Goal: Task Accomplishment & Management: Manage account settings

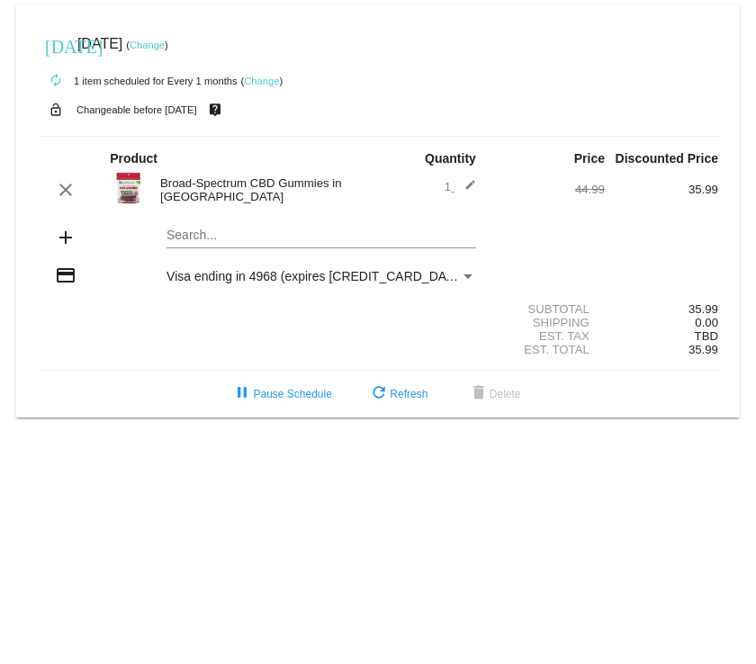
click at [270, 76] on link "Change" at bounding box center [261, 81] width 35 height 11
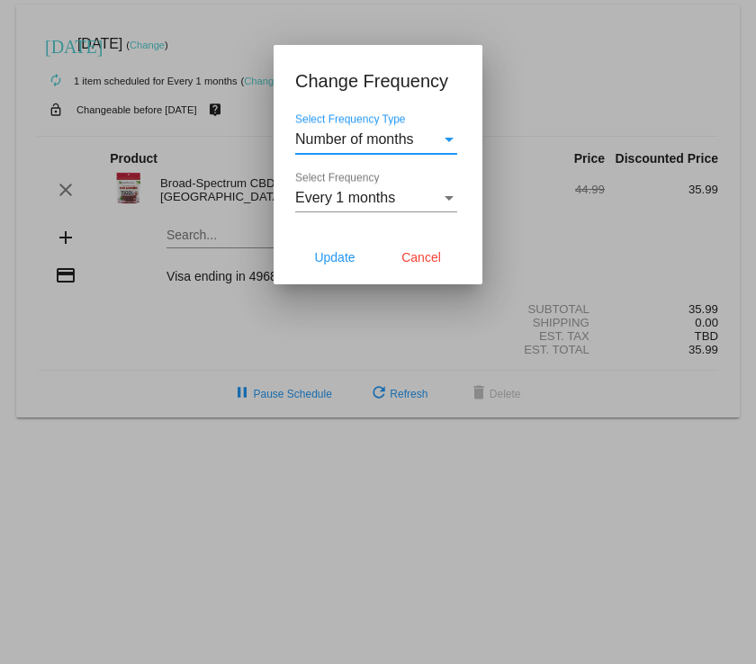
click at [446, 138] on div "Select Frequency Type" at bounding box center [449, 140] width 9 height 4
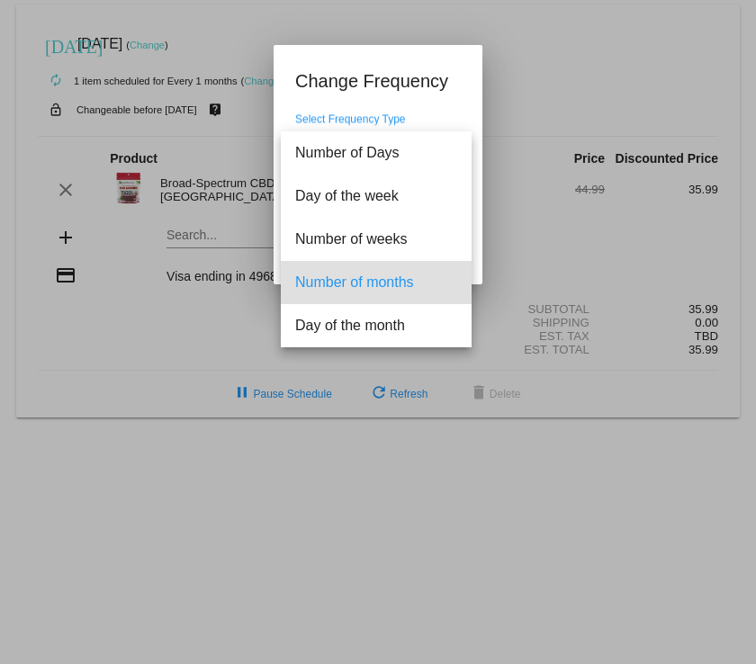
click at [387, 279] on span "Number of months" at bounding box center [376, 282] width 162 height 43
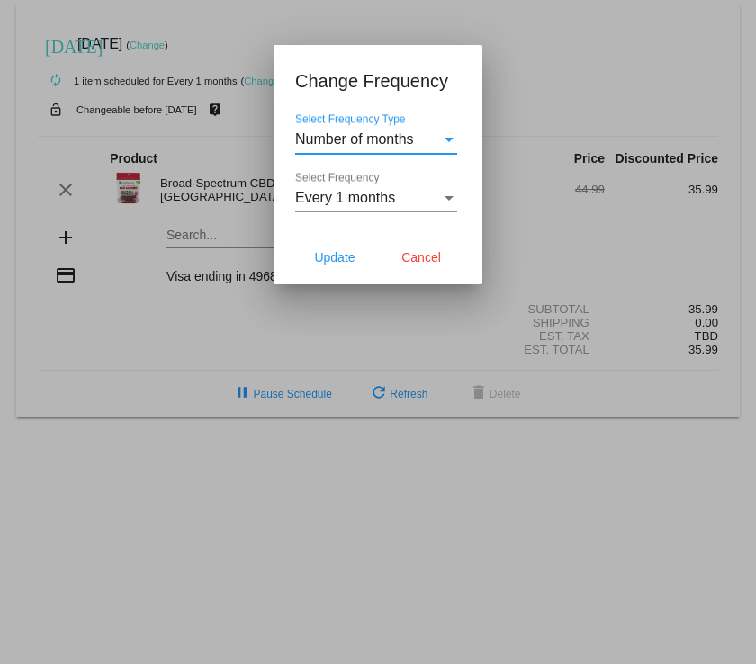
click at [449, 196] on div "Select Frequency" at bounding box center [449, 198] width 9 height 4
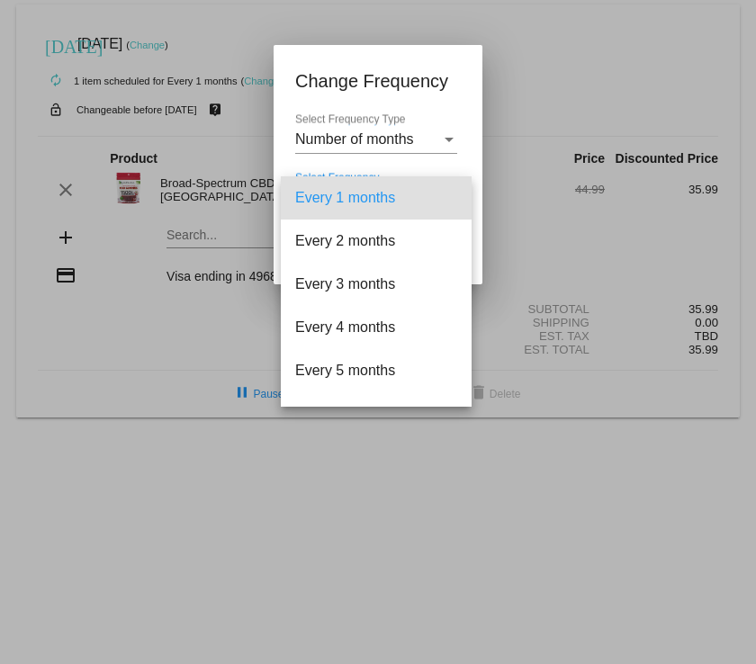
click at [556, 58] on div at bounding box center [378, 332] width 756 height 664
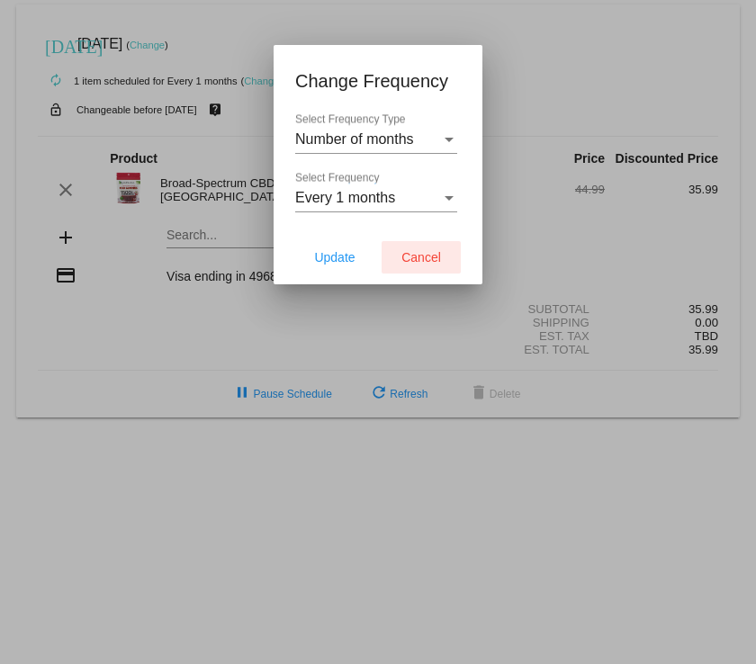
click at [431, 256] on span "Cancel" at bounding box center [421, 257] width 40 height 14
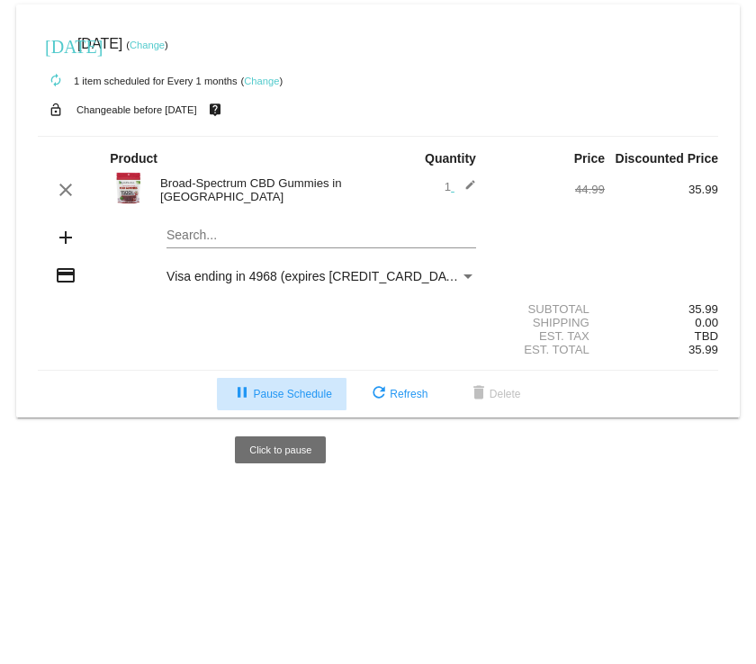
click at [300, 393] on span "pause Pause Schedule" at bounding box center [281, 394] width 100 height 13
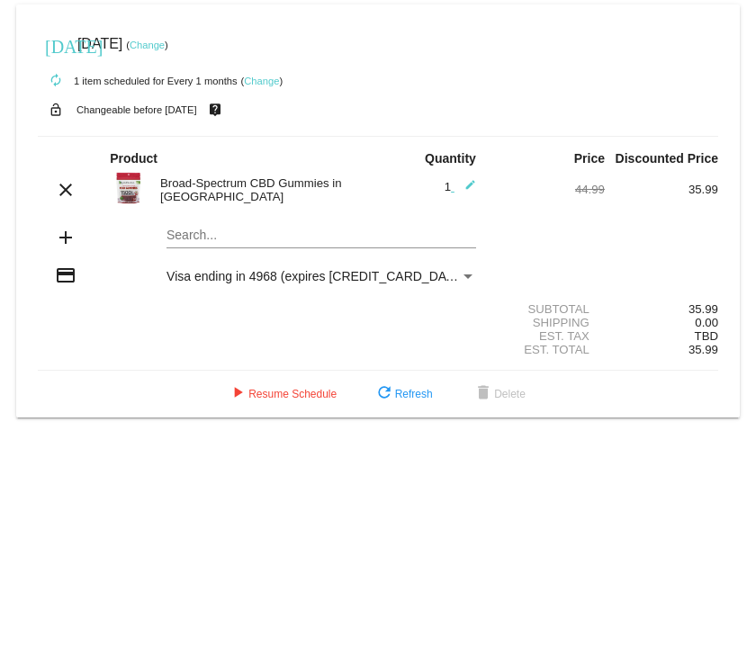
click at [468, 274] on div "Payment Method" at bounding box center [468, 276] width 16 height 14
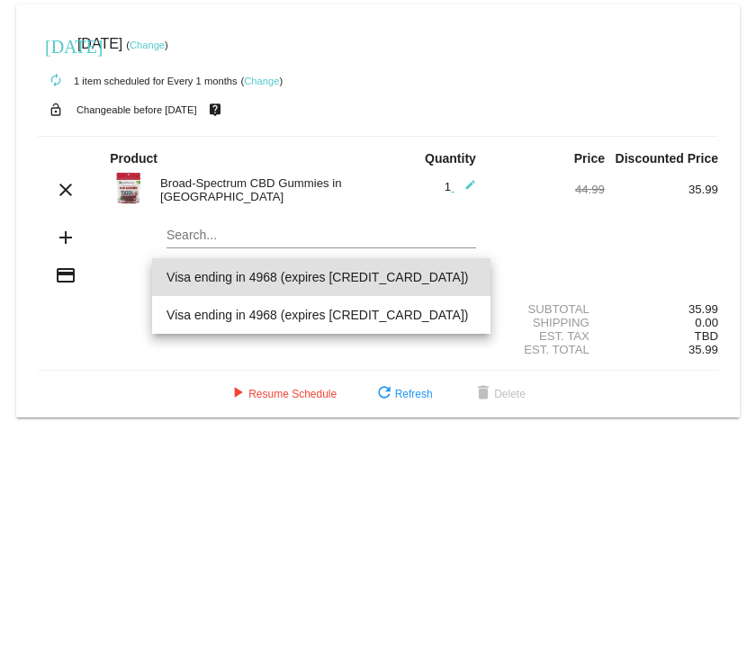
click at [468, 274] on span "Visa ending in 4968 (expires [CREDIT_CARD_DATA])" at bounding box center [321, 277] width 310 height 38
